Goal: Find specific page/section: Find specific page/section

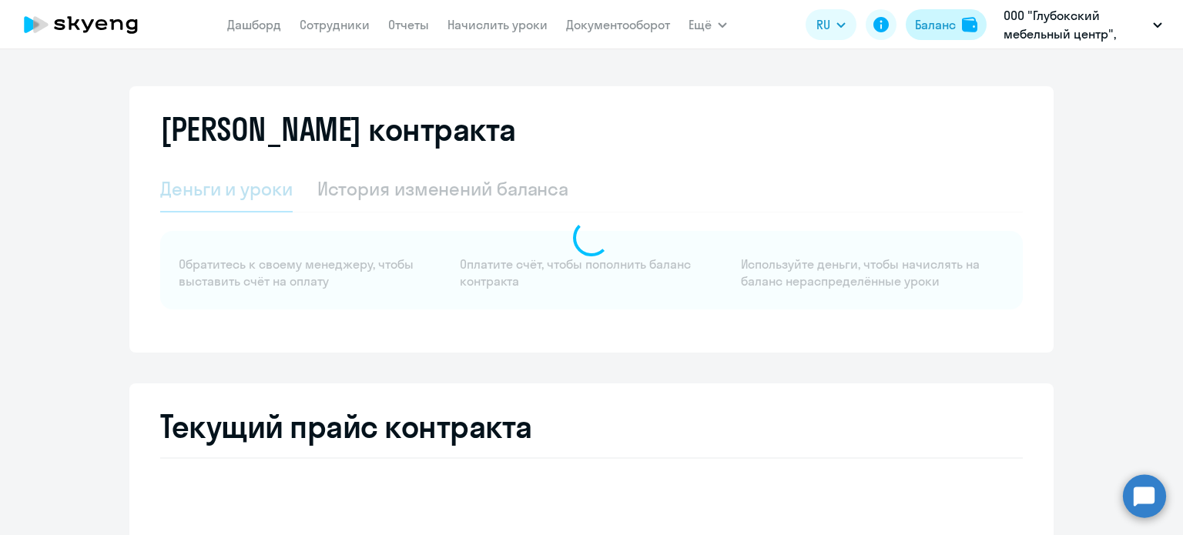
select select "english_adult_not_native_speaker"
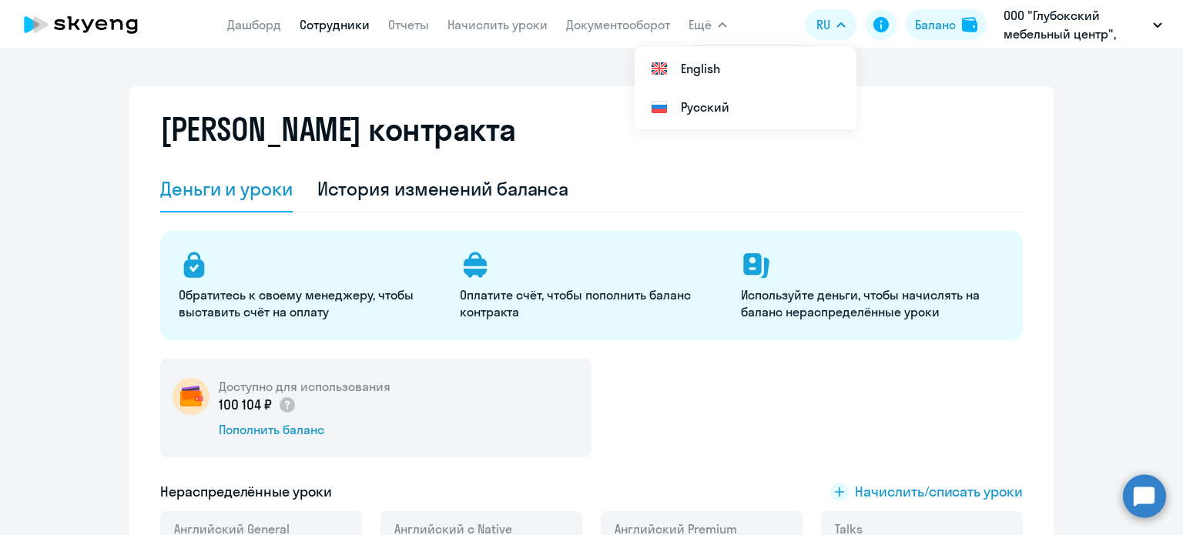
click at [354, 28] on link "Сотрудники" at bounding box center [335, 24] width 70 height 15
select select "30"
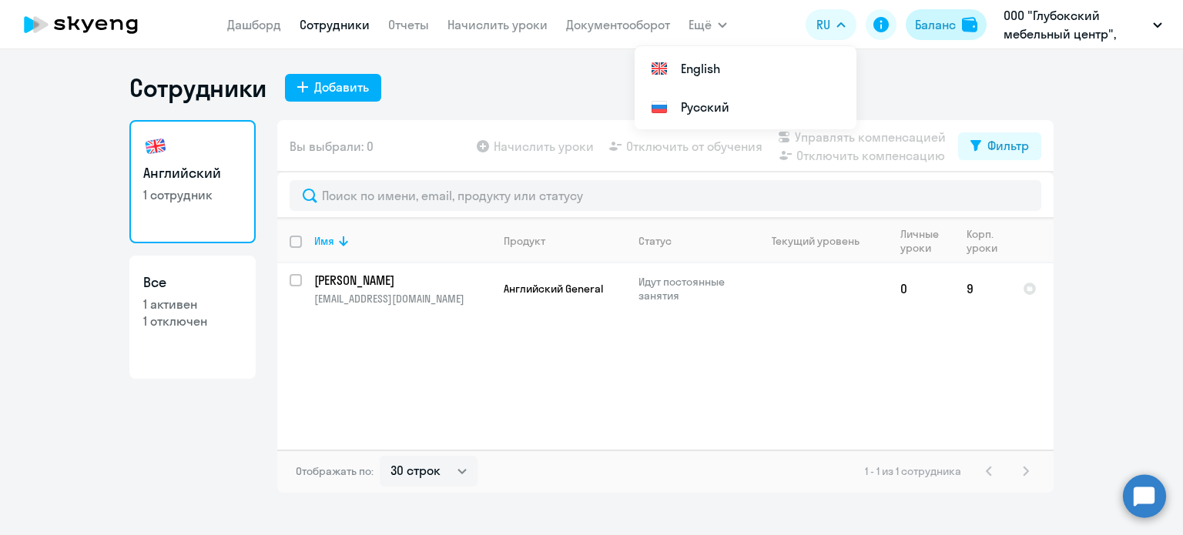
click at [934, 15] on button "Баланс" at bounding box center [946, 24] width 81 height 31
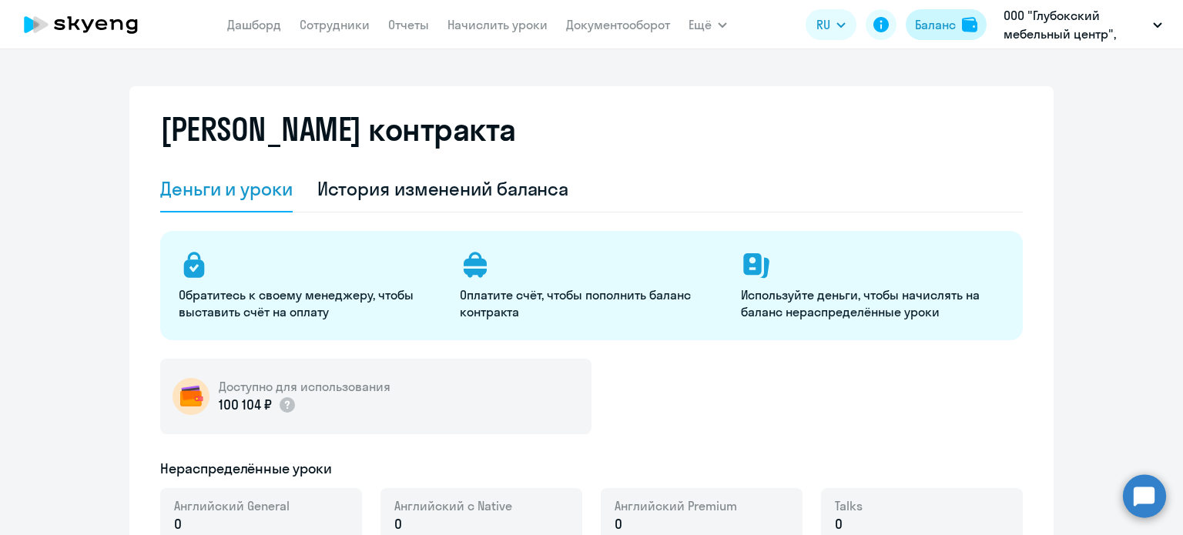
select select "english_adult_not_native_speaker"
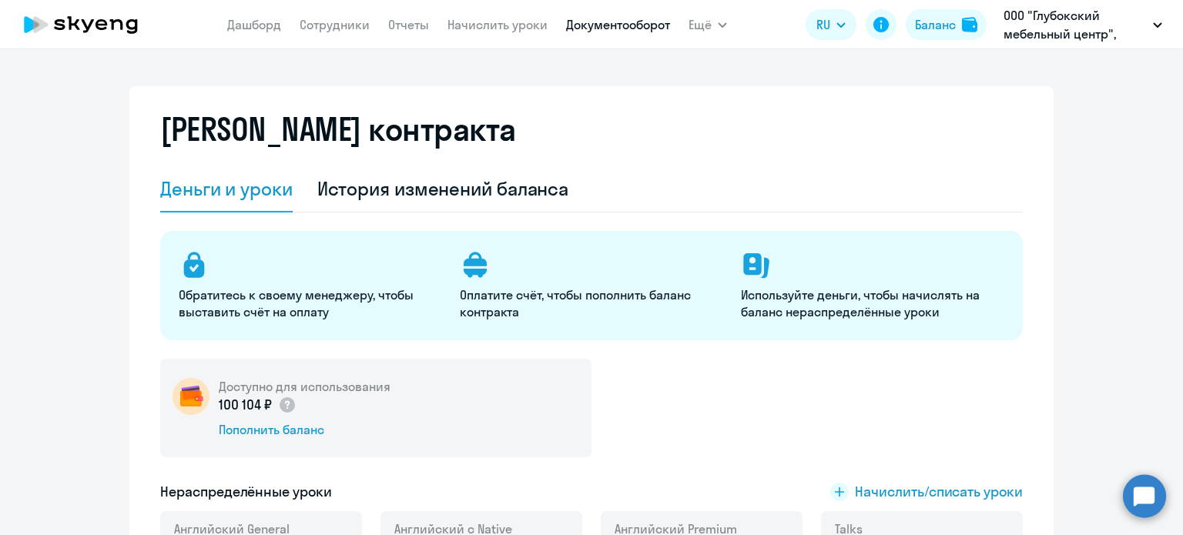
click at [642, 26] on link "Документооборот" at bounding box center [618, 24] width 104 height 15
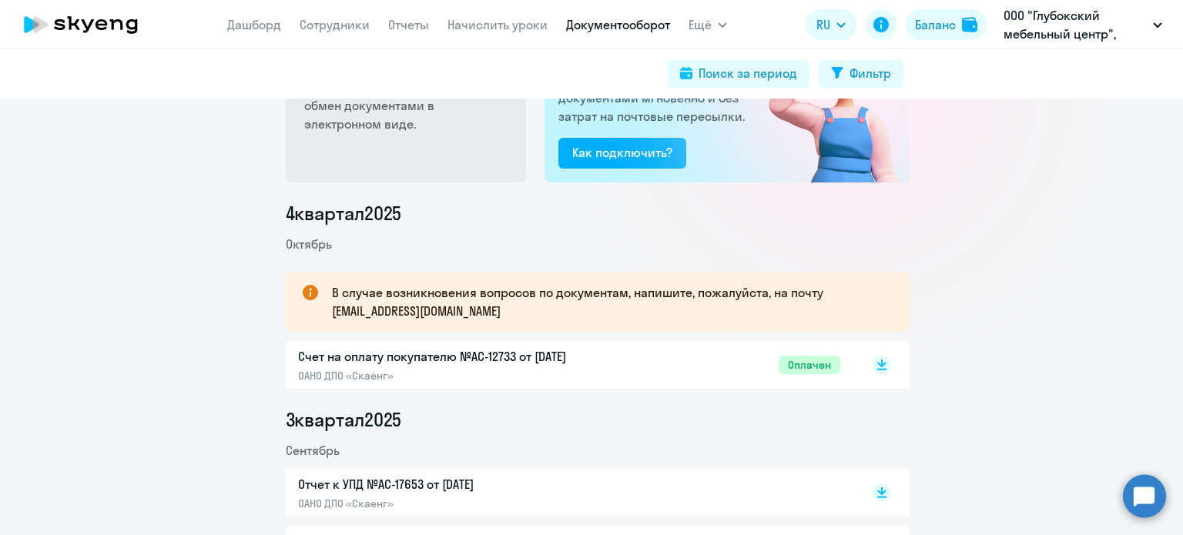
scroll to position [154, 0]
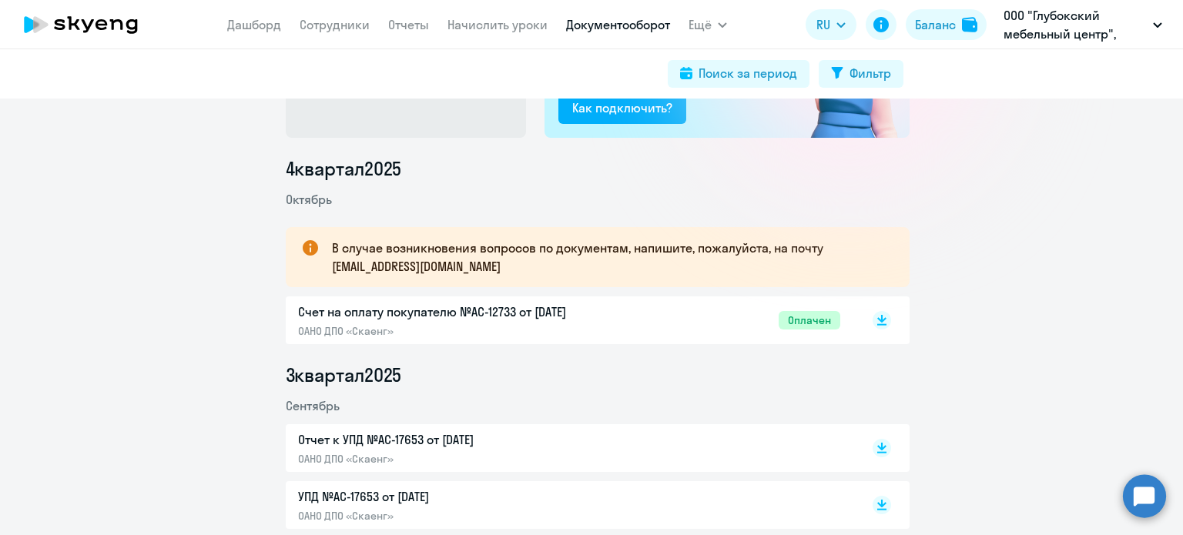
click at [801, 315] on span "Оплачен" at bounding box center [810, 320] width 62 height 18
